Goal: Information Seeking & Learning: Find specific fact

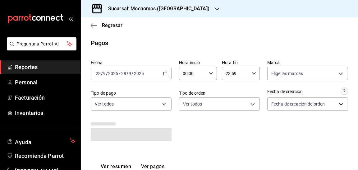
click at [56, 60] on link "Reportes" at bounding box center [40, 66] width 80 height 13
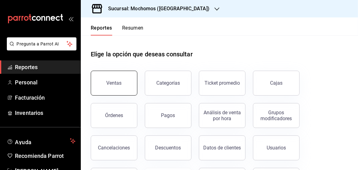
click at [118, 82] on div "Ventas" at bounding box center [114, 83] width 15 height 6
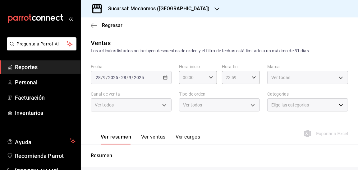
click at [45, 70] on span "Reportes" at bounding box center [45, 67] width 61 height 8
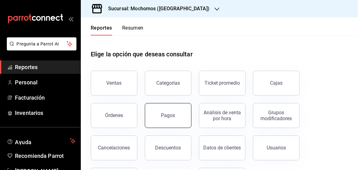
click at [164, 117] on div "Pagos" at bounding box center [168, 115] width 14 height 6
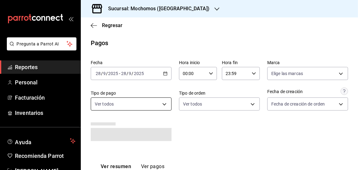
click at [164, 72] on icon "button" at bounding box center [165, 73] width 4 height 4
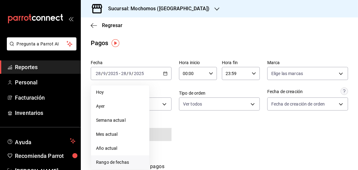
click at [130, 165] on span "Rango de fechas" at bounding box center [120, 162] width 48 height 7
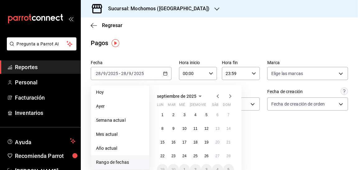
click at [199, 150] on div "1 2 3 4 5 6 7 8 9 10 11 12 13 14 15 16 17 18 19 20 21 22 23 24 25 26 27 28 29 3…" at bounding box center [195, 142] width 77 height 66
click at [215, 154] on abbr "27" at bounding box center [217, 156] width 4 height 4
click at [215, 153] on button "27" at bounding box center [217, 155] width 11 height 11
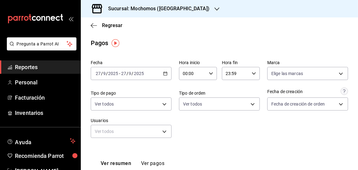
click at [168, 74] on div "[DATE] [DATE] - [DATE] [DATE]" at bounding box center [131, 73] width 81 height 13
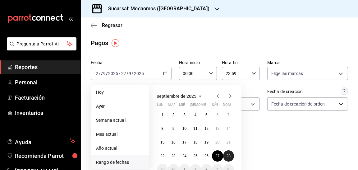
click at [227, 157] on abbr "28" at bounding box center [229, 156] width 4 height 4
click at [215, 153] on button "27" at bounding box center [217, 155] width 11 height 11
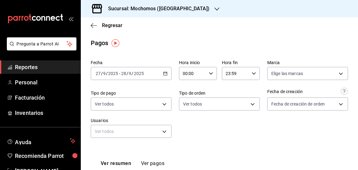
click at [212, 71] on div "00:00 Hora inicio" at bounding box center [198, 73] width 38 height 13
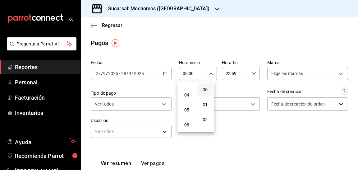
scroll to position [52, 0]
click at [186, 110] on span "05" at bounding box center [186, 112] width 9 height 5
type input "05:00"
click at [241, 73] on div at bounding box center [179, 85] width 358 height 170
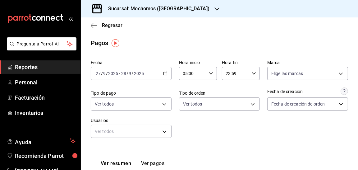
click at [248, 72] on div "23:59 Hora fin" at bounding box center [241, 73] width 38 height 13
click at [231, 112] on button "04" at bounding box center [229, 115] width 16 height 12
type input "04:59"
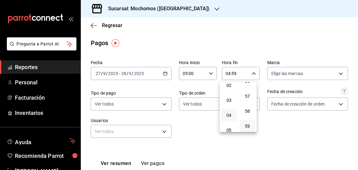
click at [272, 113] on div at bounding box center [179, 85] width 358 height 170
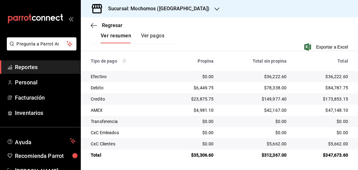
scroll to position [128, 0]
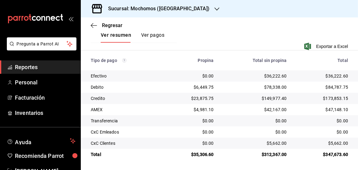
click at [35, 67] on span "Reportes" at bounding box center [45, 67] width 61 height 8
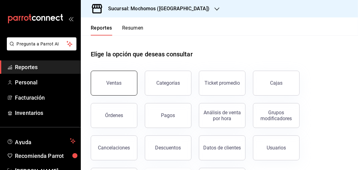
click at [118, 84] on div "Ventas" at bounding box center [114, 83] width 15 height 6
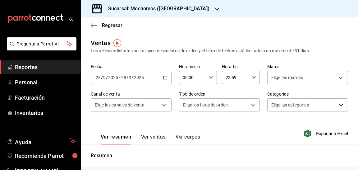
click at [161, 81] on div "[DATE] [DATE] - [DATE] [DATE]" at bounding box center [131, 77] width 81 height 13
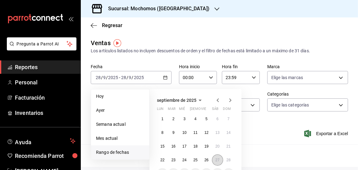
click at [216, 157] on button "27" at bounding box center [217, 159] width 11 height 11
drag, startPoint x: 236, startPoint y: 160, endPoint x: 230, endPoint y: 160, distance: 6.5
click at [230, 160] on div "[DATE] lun mar mié jue vie sáb dom 1 2 3 4 5 6 7 8 9 10 11 12 13 14 15 16 17 18…" at bounding box center [195, 130] width 92 height 83
click at [230, 160] on abbr "28" at bounding box center [229, 160] width 4 height 4
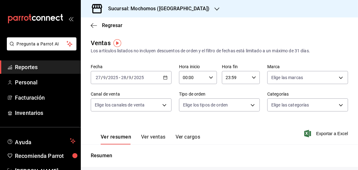
click at [211, 72] on div "00:00 Hora inicio" at bounding box center [198, 77] width 38 height 13
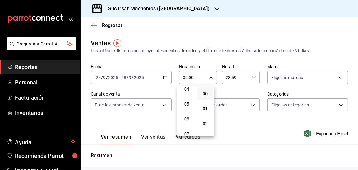
scroll to position [64, 0]
click at [187, 104] on span "05" at bounding box center [186, 104] width 9 height 5
type input "05:00"
click at [252, 77] on div at bounding box center [179, 85] width 358 height 170
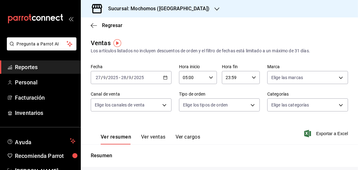
click at [252, 77] on icon "button" at bounding box center [254, 77] width 4 height 4
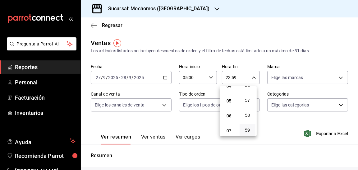
scroll to position [66, 0]
click at [230, 88] on span "04" at bounding box center [229, 87] width 9 height 5
type input "04:59"
click at [276, 137] on div at bounding box center [179, 85] width 358 height 170
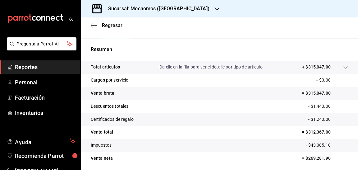
scroll to position [128, 0]
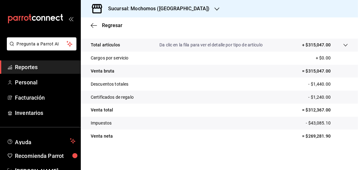
click at [302, 136] on p "= $269,281.90" at bounding box center [325, 136] width 46 height 7
drag, startPoint x: 300, startPoint y: 136, endPoint x: 312, endPoint y: 136, distance: 12.1
click at [312, 136] on p "= $269,281.90" at bounding box center [325, 136] width 46 height 7
copy p "$269,281.90"
click at [302, 108] on p "= $312,367.00" at bounding box center [325, 110] width 46 height 7
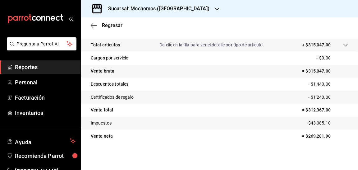
click at [302, 108] on p "= $312,367.00" at bounding box center [325, 110] width 46 height 7
drag, startPoint x: 300, startPoint y: 109, endPoint x: 326, endPoint y: 112, distance: 26.2
click at [326, 112] on p "= $312,367.00" at bounding box center [325, 110] width 46 height 7
copy p "$312,367.00"
drag, startPoint x: 328, startPoint y: 134, endPoint x: 300, endPoint y: 135, distance: 27.7
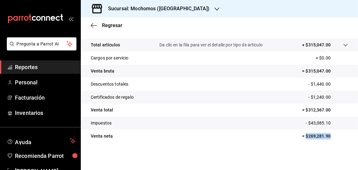
click at [302, 135] on p "= $269,281.90" at bounding box center [325, 136] width 46 height 7
copy p "$269,281.90"
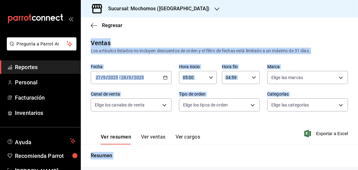
drag, startPoint x: 94, startPoint y: 39, endPoint x: 106, endPoint y: -23, distance: 63.0
click at [106, 0] on html "Pregunta a Parrot AI Reportes Personal Facturación Inventarios Ayuda Recomienda…" at bounding box center [179, 85] width 358 height 170
click at [210, 128] on div "Ver resumen Ver ventas Ver cargos Exportar a Excel" at bounding box center [219, 131] width 277 height 25
